Goal: Task Accomplishment & Management: Use online tool/utility

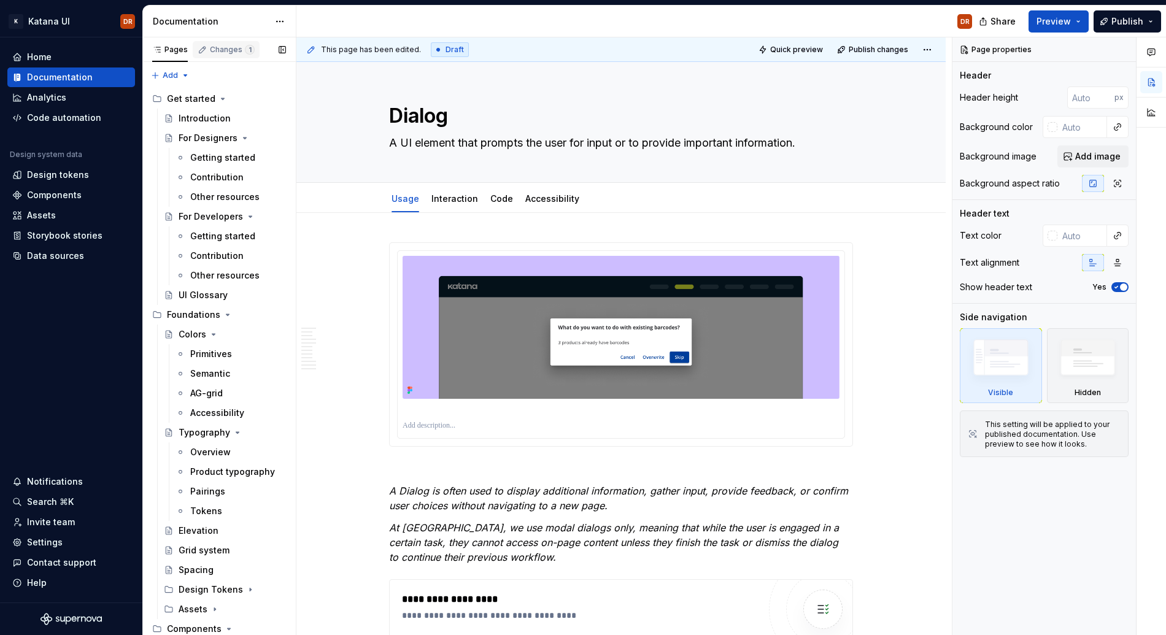
click at [225, 41] on div "Changes 1" at bounding box center [226, 49] width 67 height 17
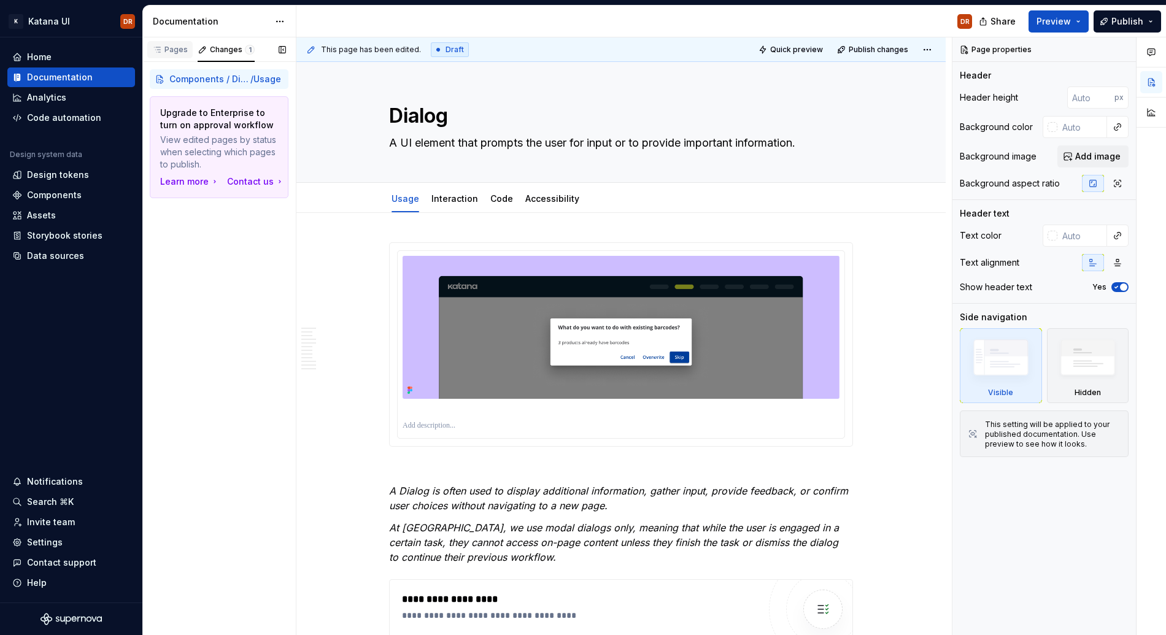
click at [170, 45] on div "Pages" at bounding box center [170, 50] width 36 height 10
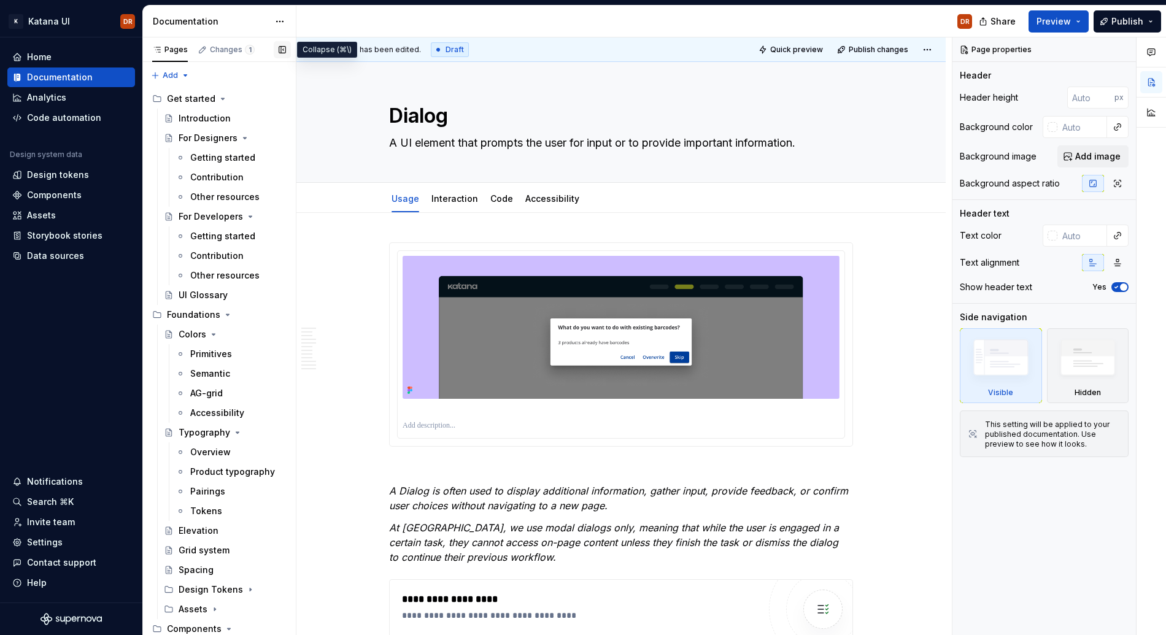
click at [277, 50] on button "button" at bounding box center [282, 49] width 17 height 17
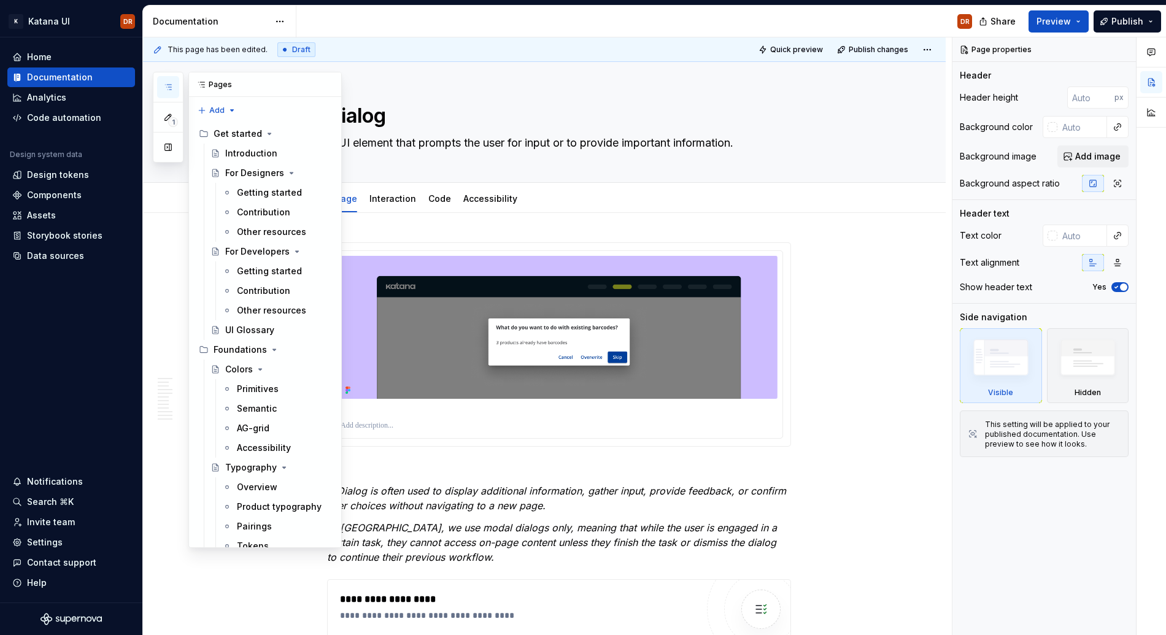
click at [168, 79] on button "button" at bounding box center [168, 87] width 22 height 22
click at [172, 143] on button "button" at bounding box center [168, 147] width 22 height 22
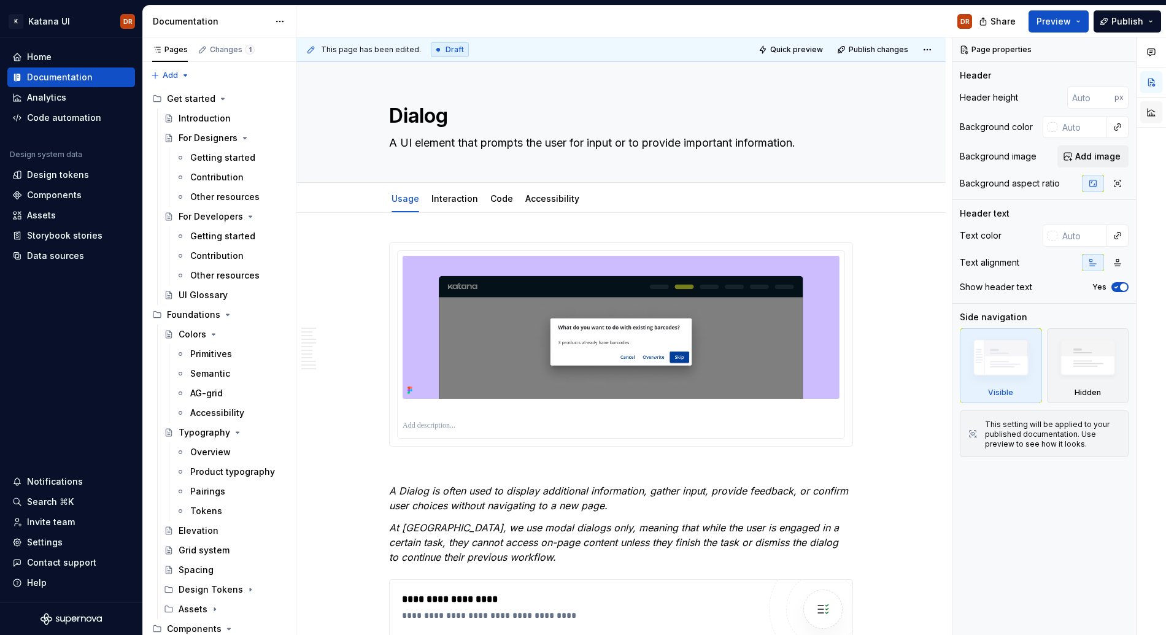
click at [1149, 122] on button "button" at bounding box center [1151, 112] width 22 height 22
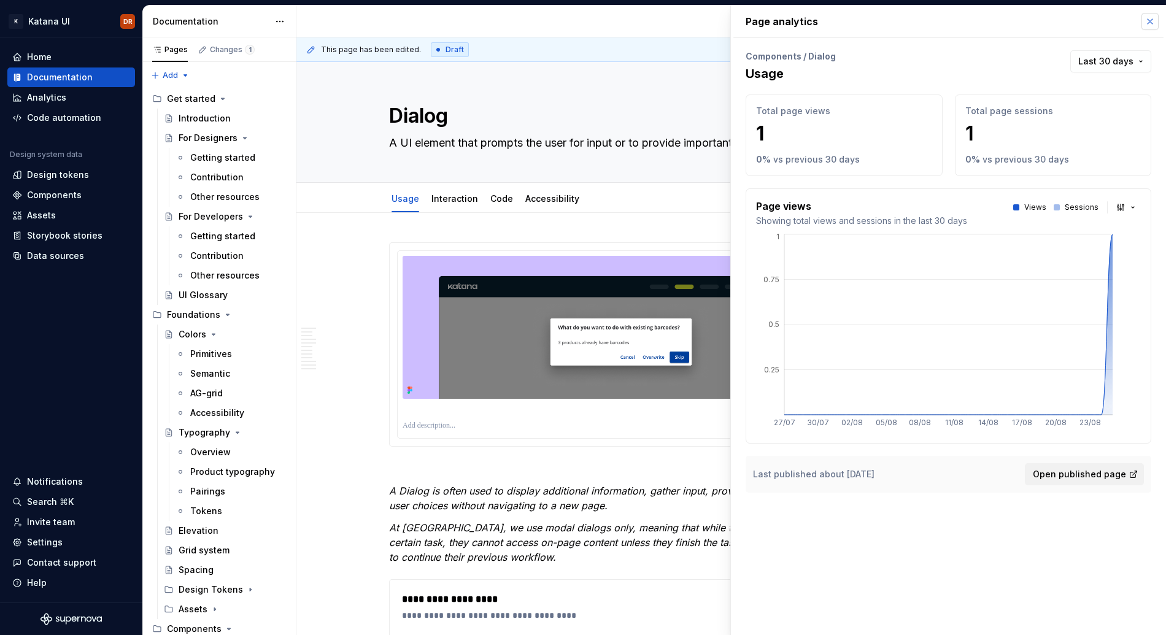
click at [1155, 23] on button "button" at bounding box center [1149, 21] width 17 height 17
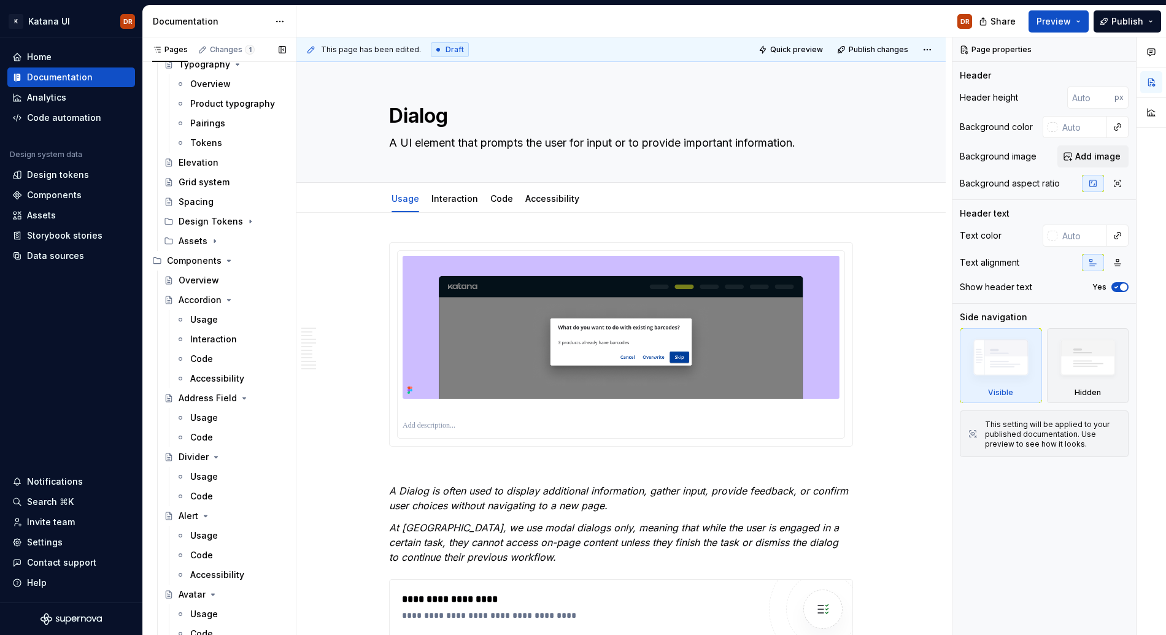
scroll to position [371, 0]
click at [221, 474] on div "Usage" at bounding box center [238, 474] width 96 height 17
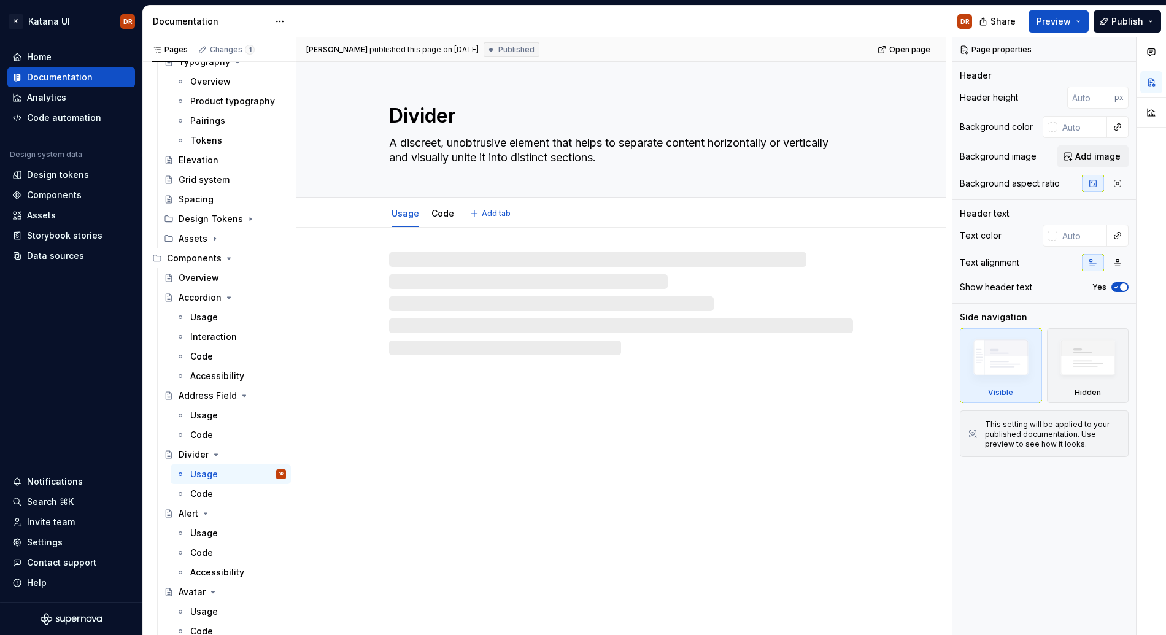
click at [468, 163] on textarea "A discreet, unobtrusive element that helps to separate content horizontally or …" at bounding box center [619, 150] width 464 height 34
click at [471, 145] on textarea "A discreet, unobtrusive element that helps to separate content horizontally or …" at bounding box center [619, 150] width 464 height 34
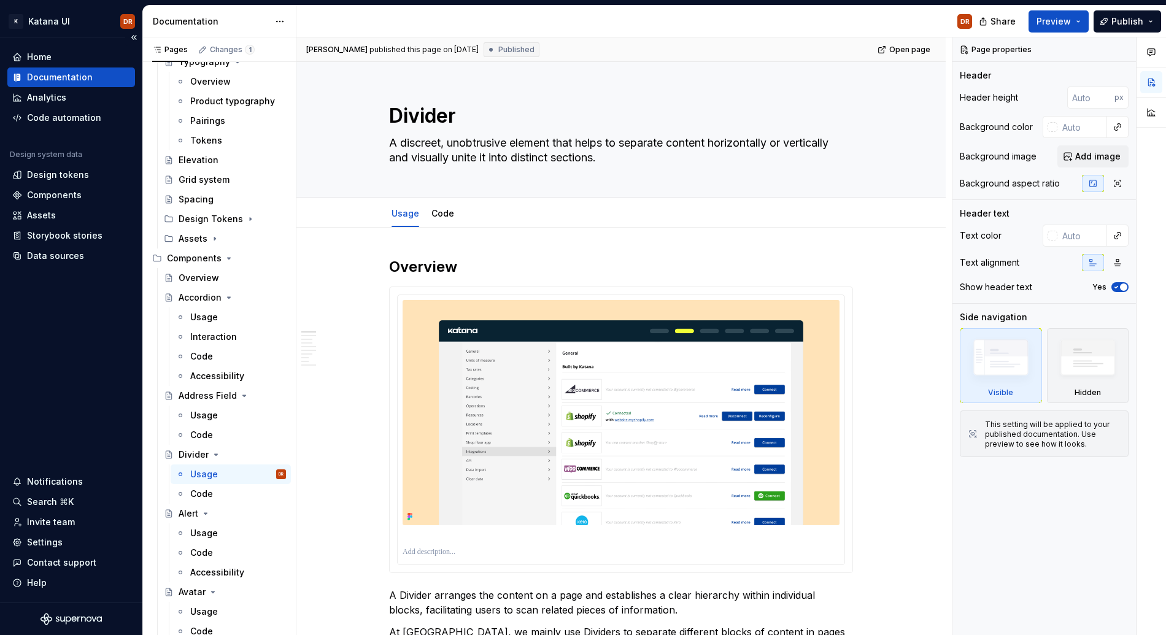
type textarea "*"
